Goal: Navigation & Orientation: Find specific page/section

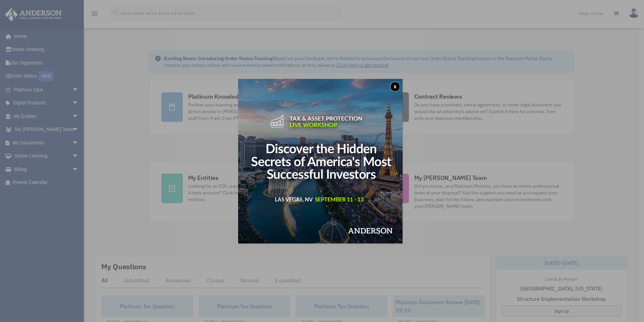
click at [399, 86] on button "x" at bounding box center [395, 87] width 10 height 10
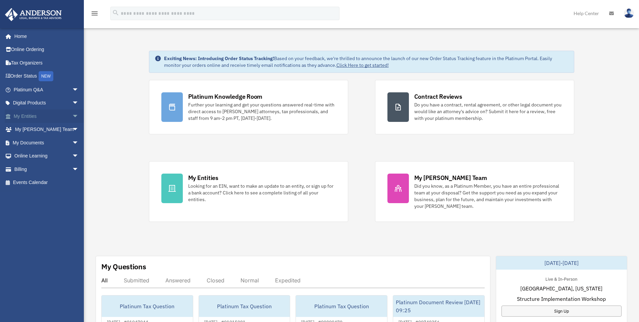
click at [72, 118] on span "arrow_drop_down" at bounding box center [78, 116] width 13 height 14
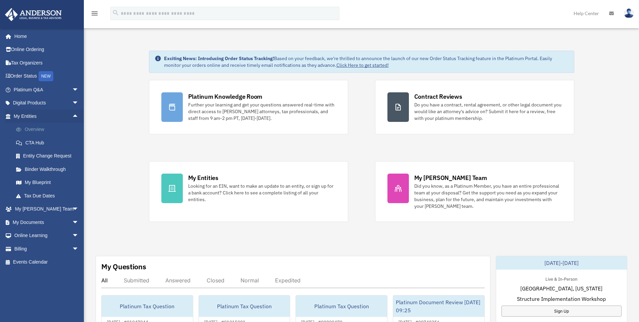
click at [46, 129] on link "Overview" at bounding box center [48, 129] width 79 height 13
click at [49, 132] on link "Overview" at bounding box center [48, 129] width 79 height 13
click at [34, 128] on link "Overview" at bounding box center [48, 129] width 79 height 13
click at [39, 147] on link "CTA Hub" at bounding box center [48, 142] width 79 height 13
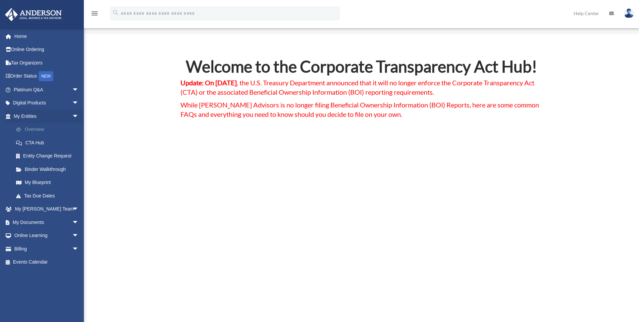
click at [36, 131] on link "Overview" at bounding box center [48, 129] width 79 height 13
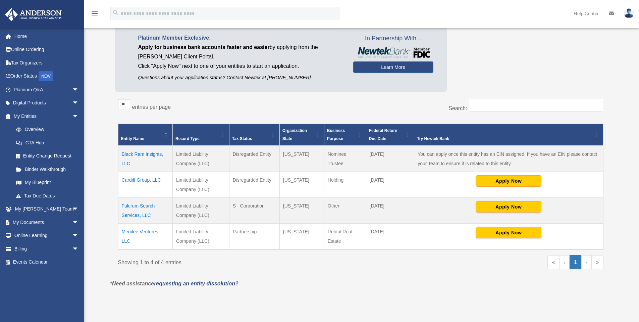
scroll to position [52, 0]
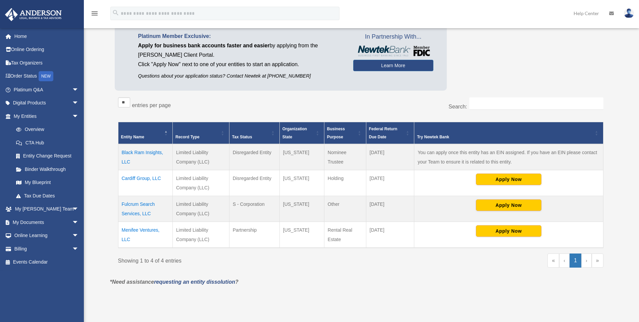
click at [589, 260] on link "›" at bounding box center [586, 260] width 10 height 14
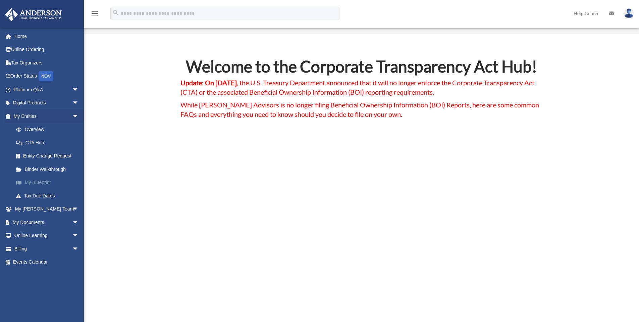
click at [44, 180] on link "My Blueprint" at bounding box center [48, 182] width 79 height 13
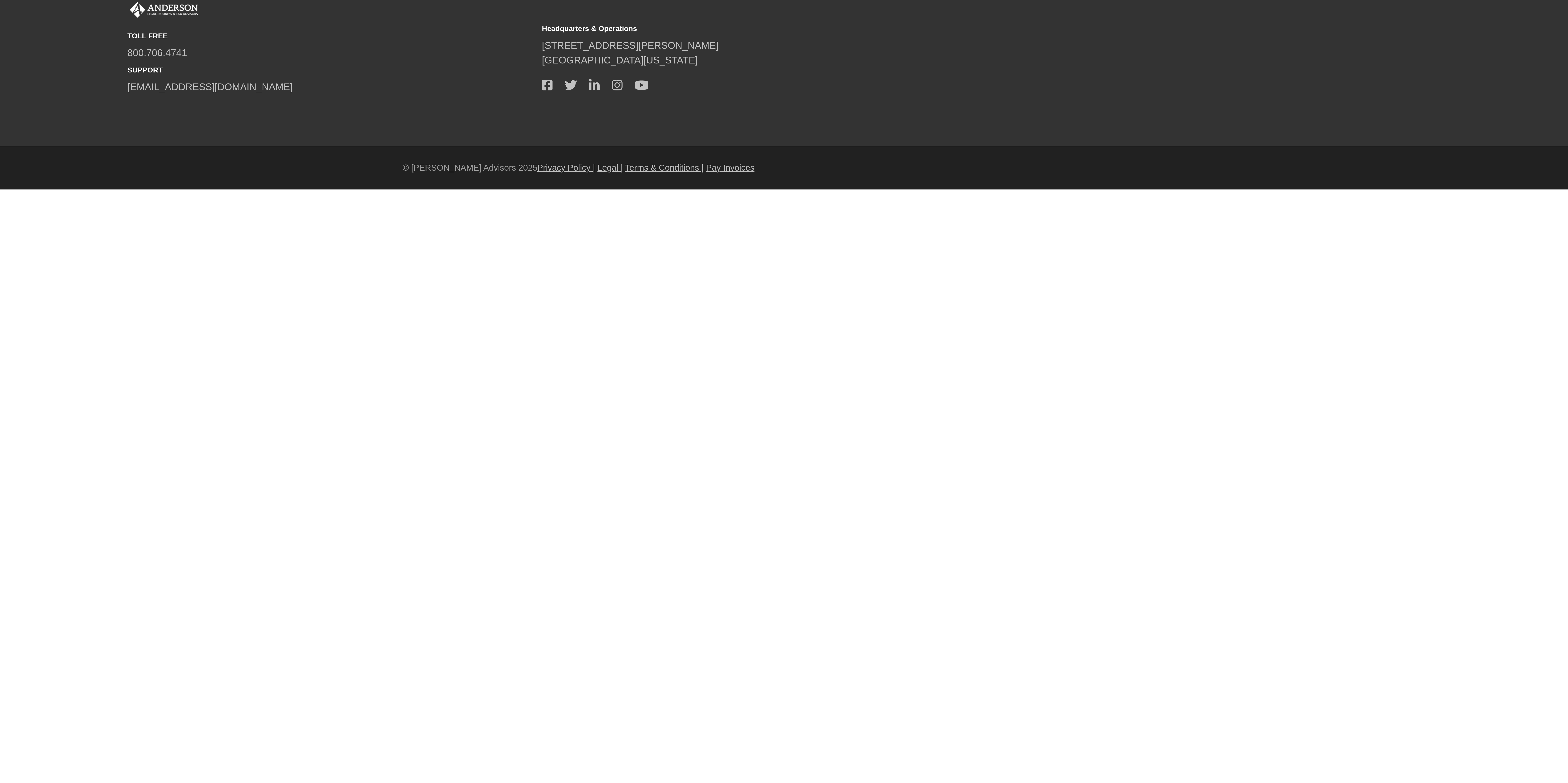
drag, startPoint x: 327, startPoint y: 91, endPoint x: 945, endPoint y: 433, distance: 706.3
click at [392, 195] on html "X Get a chance to win 6 months of Platinum for free just by filling out this su…" at bounding box center [784, 187] width 1568 height 374
